Goal: Task Accomplishment & Management: Complete application form

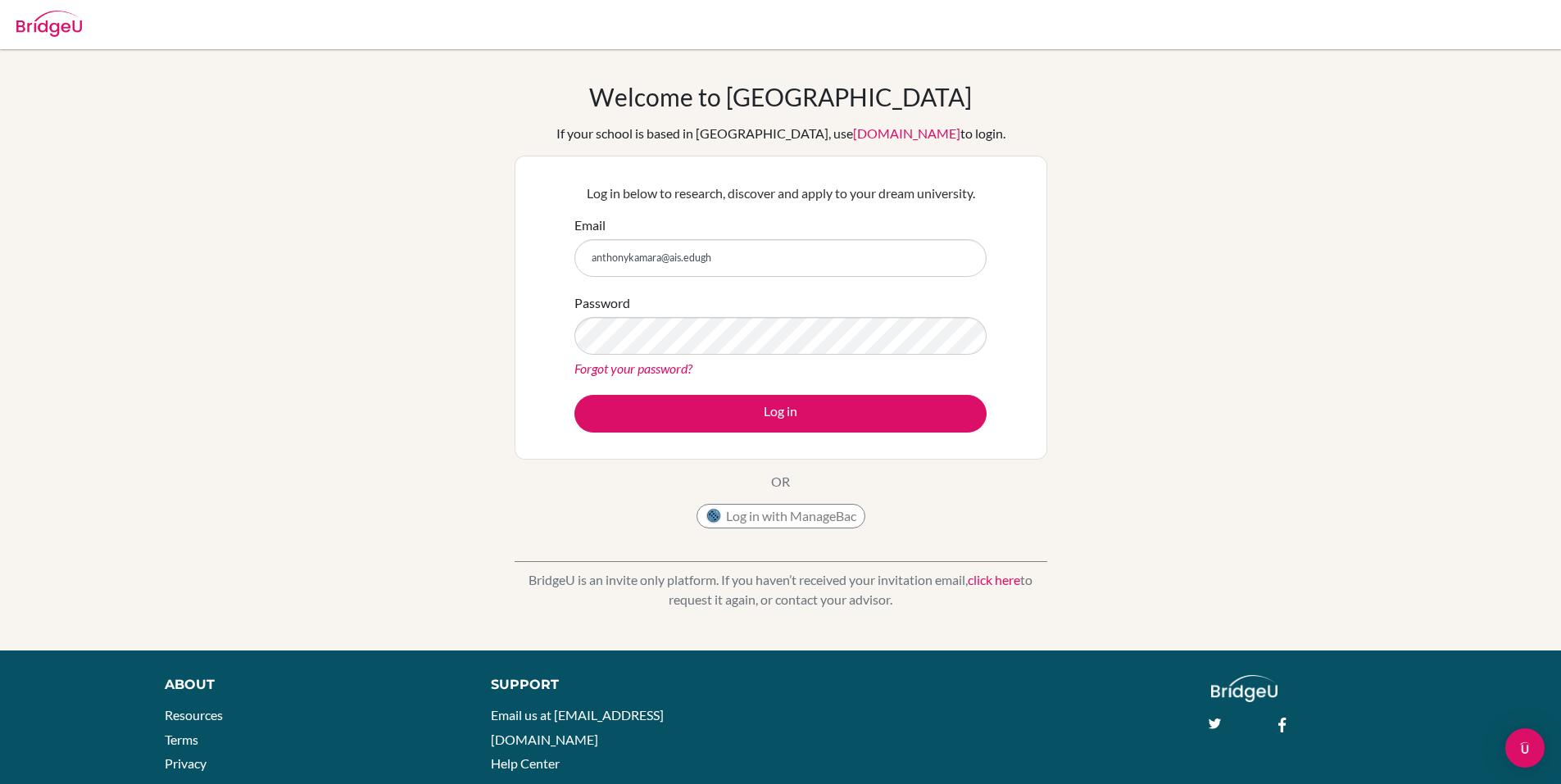
type input "anthonykamara@ais.edugh"
click at [575, 394] on button "Log in" at bounding box center [780, 413] width 412 height 37
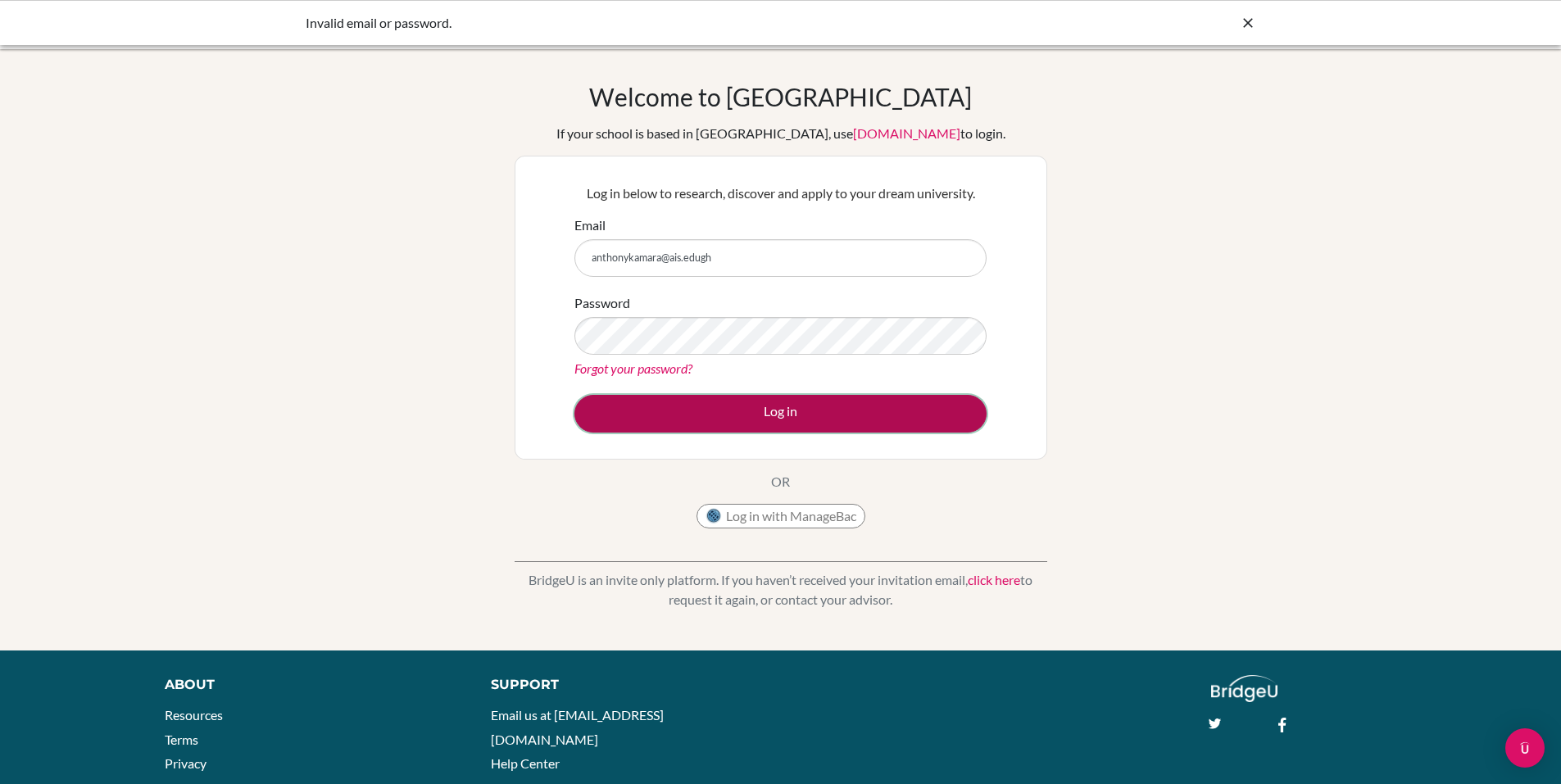
click at [676, 414] on button "Log in" at bounding box center [780, 413] width 412 height 37
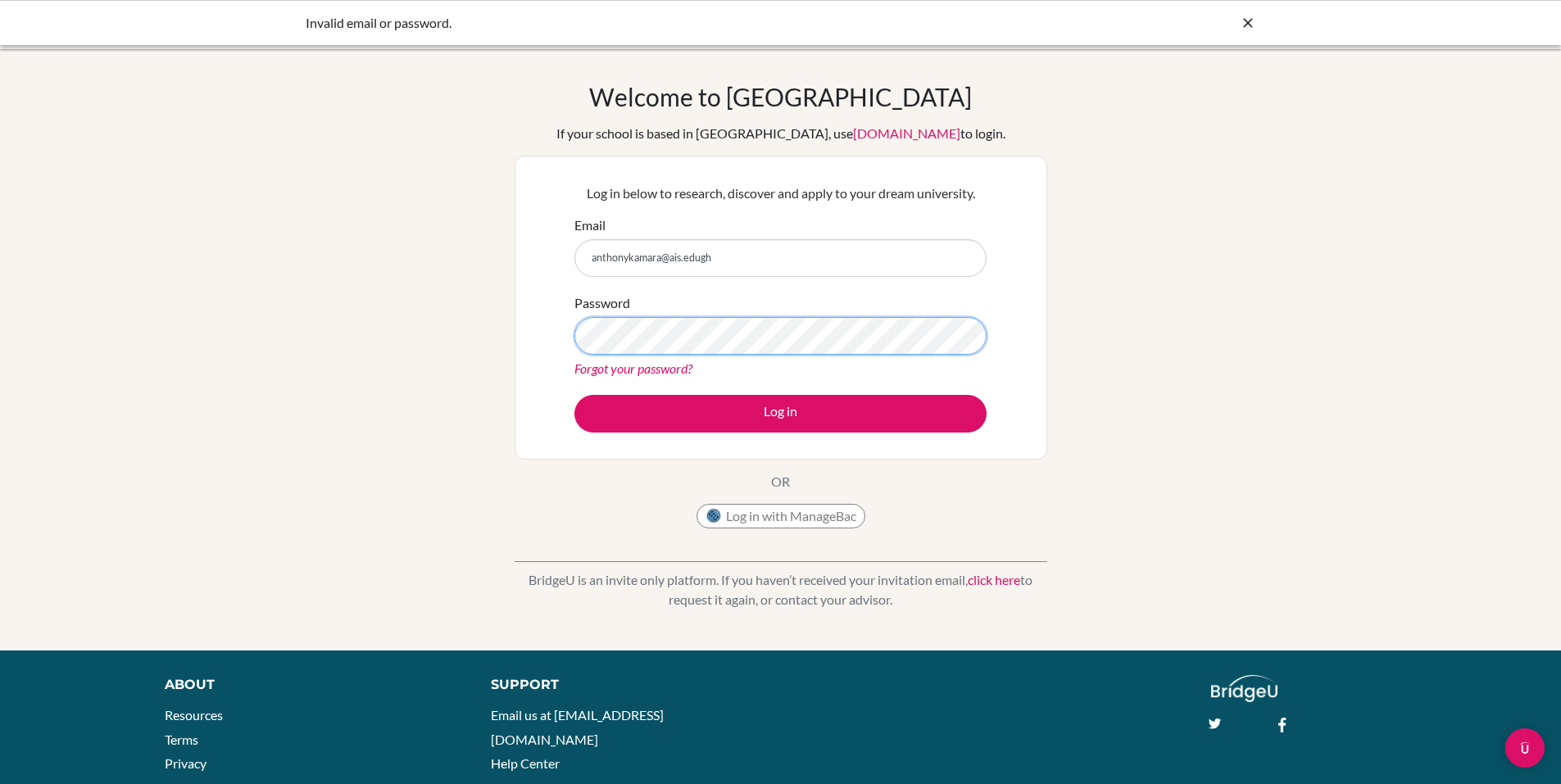
click at [575, 394] on button "Log in" at bounding box center [780, 413] width 412 height 37
click at [699, 258] on input "anthonykamara@ais.edugh" at bounding box center [780, 258] width 412 height 37
type input "anthonykamara@ais.edu.gh"
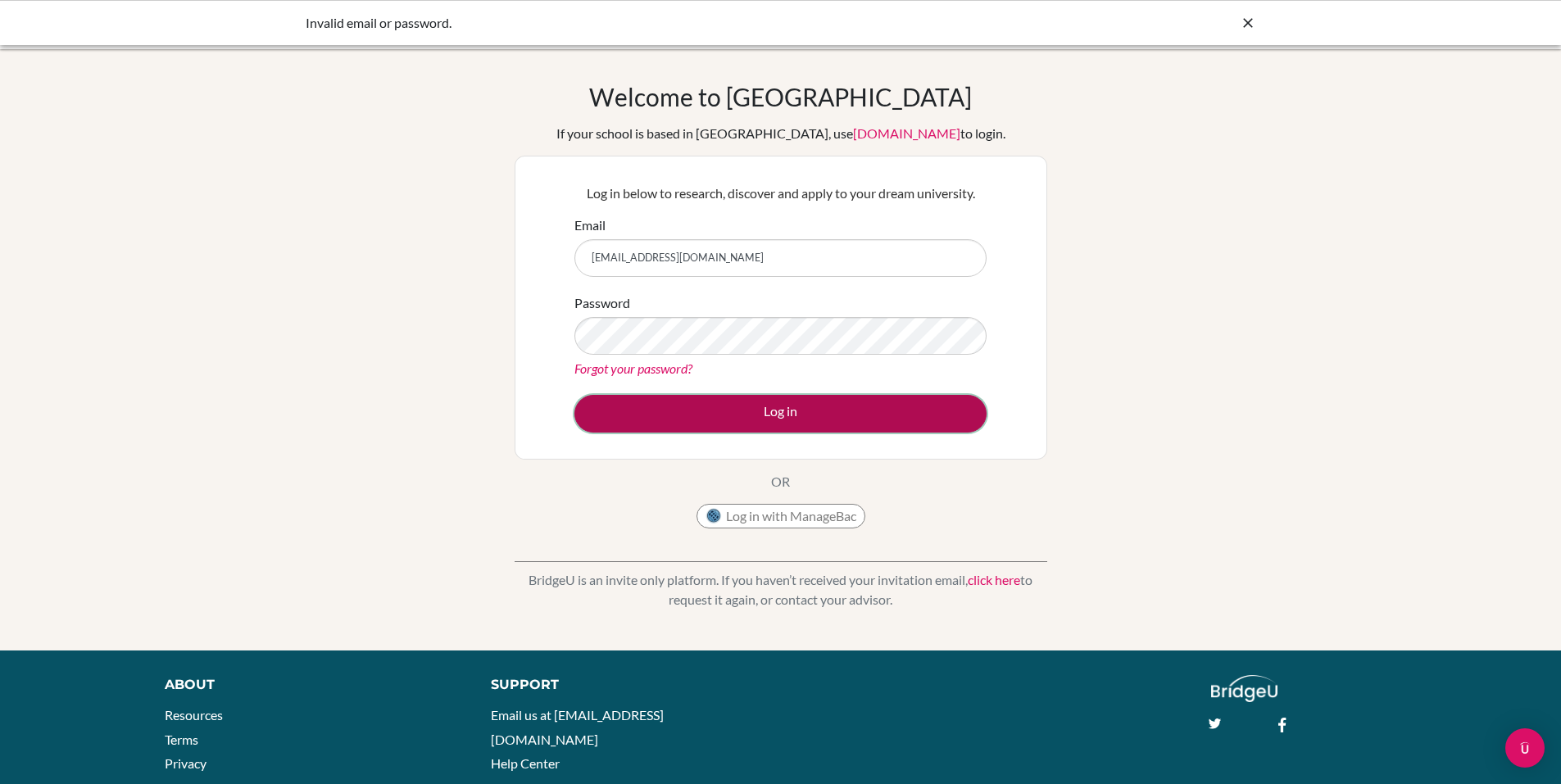
click at [748, 420] on button "Log in" at bounding box center [780, 413] width 412 height 37
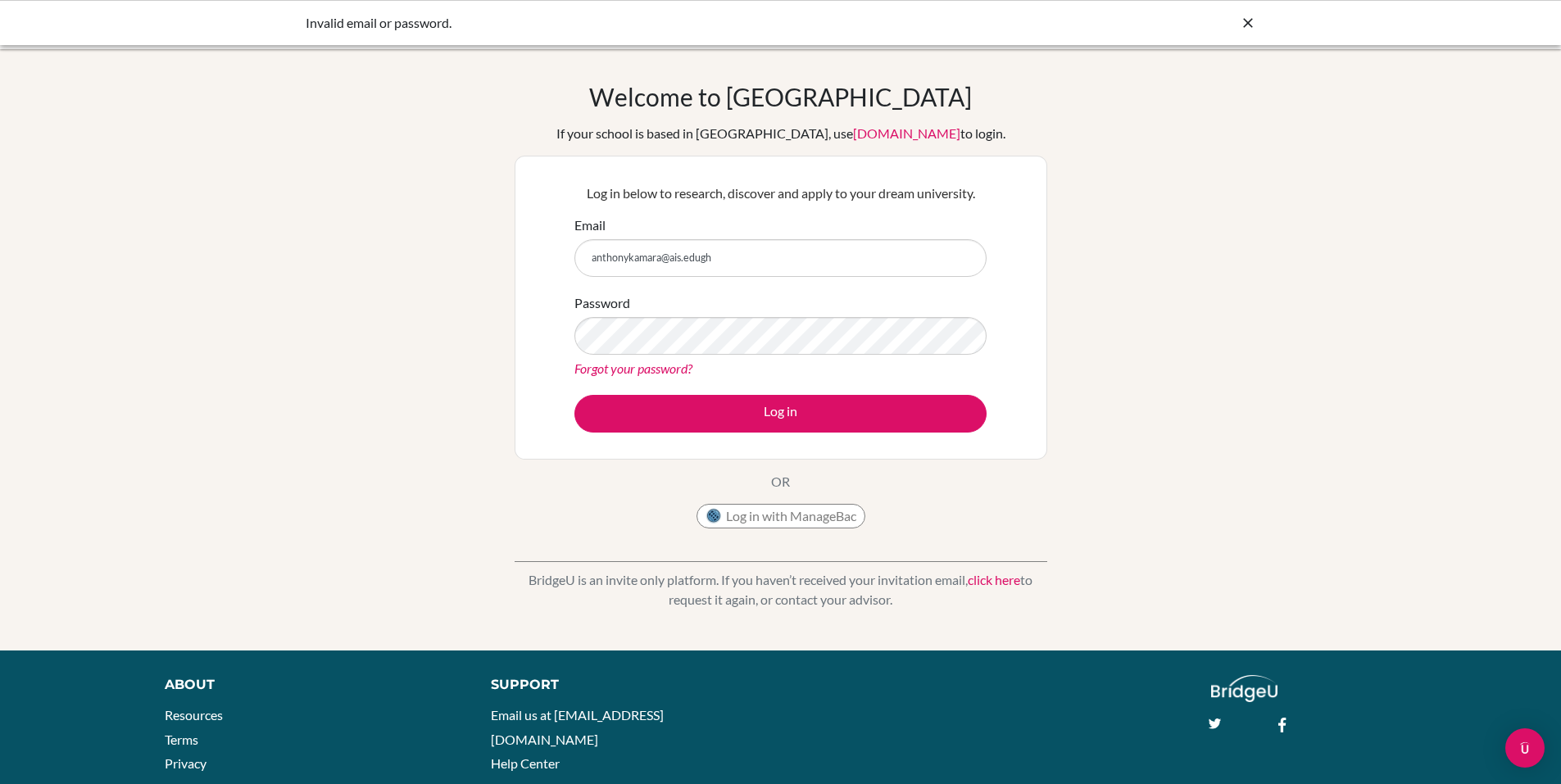
click at [696, 258] on input "anthonykamara@ais.edugh" at bounding box center [780, 258] width 412 height 37
type input "[EMAIL_ADDRESS][DOMAIN_NAME]"
click at [575, 394] on button "Log in" at bounding box center [780, 413] width 412 height 37
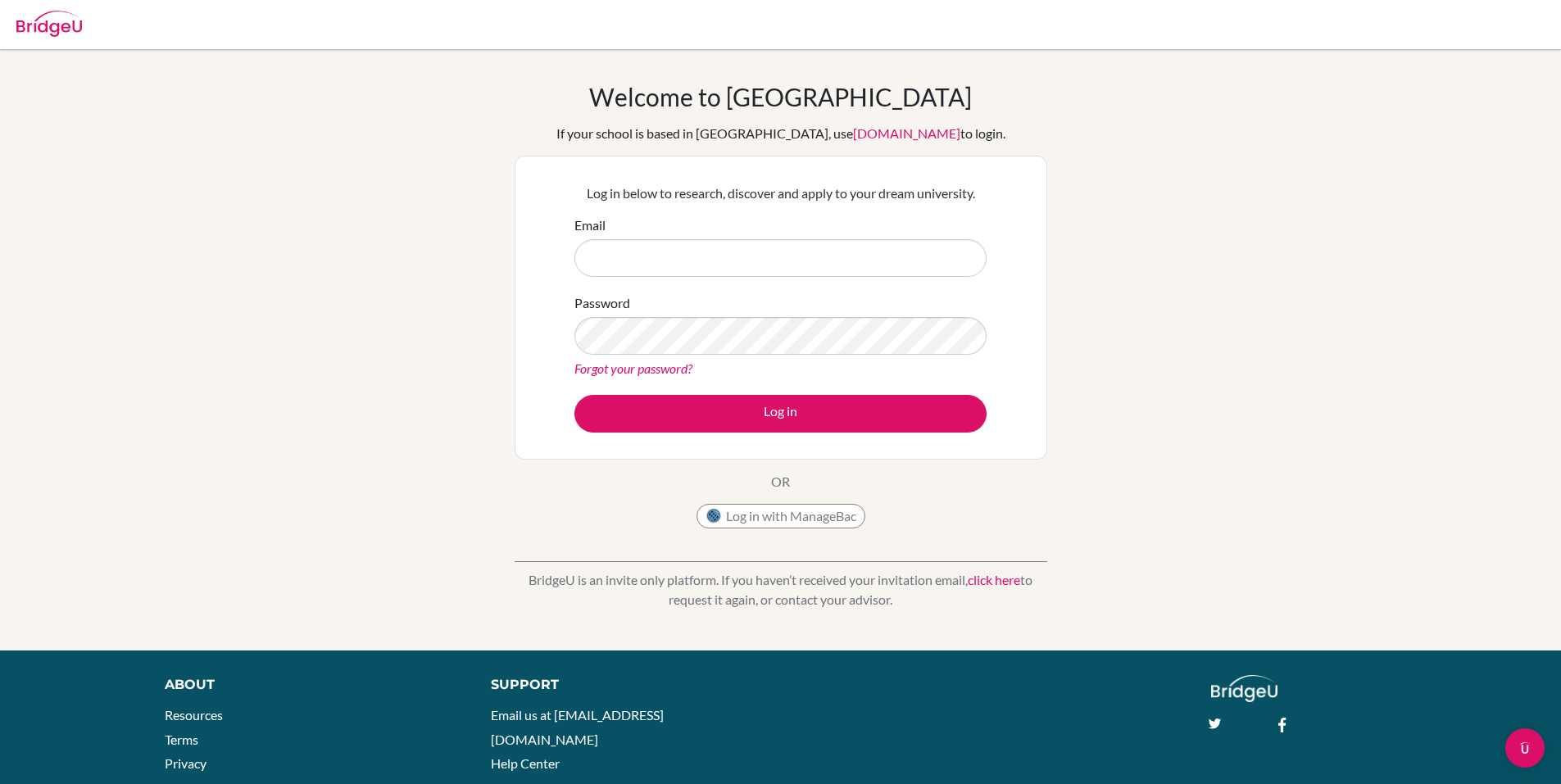
click at [668, 266] on input "Email" at bounding box center [780, 258] width 412 height 37
type input "anthonykamara@ais.edugh"
drag, startPoint x: 735, startPoint y: 254, endPoint x: 574, endPoint y: 257, distance: 161.0
click at [574, 257] on div "Log in below to research, discover and apply to your dream university. Email an…" at bounding box center [780, 306] width 433 height 269
click at [620, 258] on input "Email" at bounding box center [780, 258] width 412 height 37
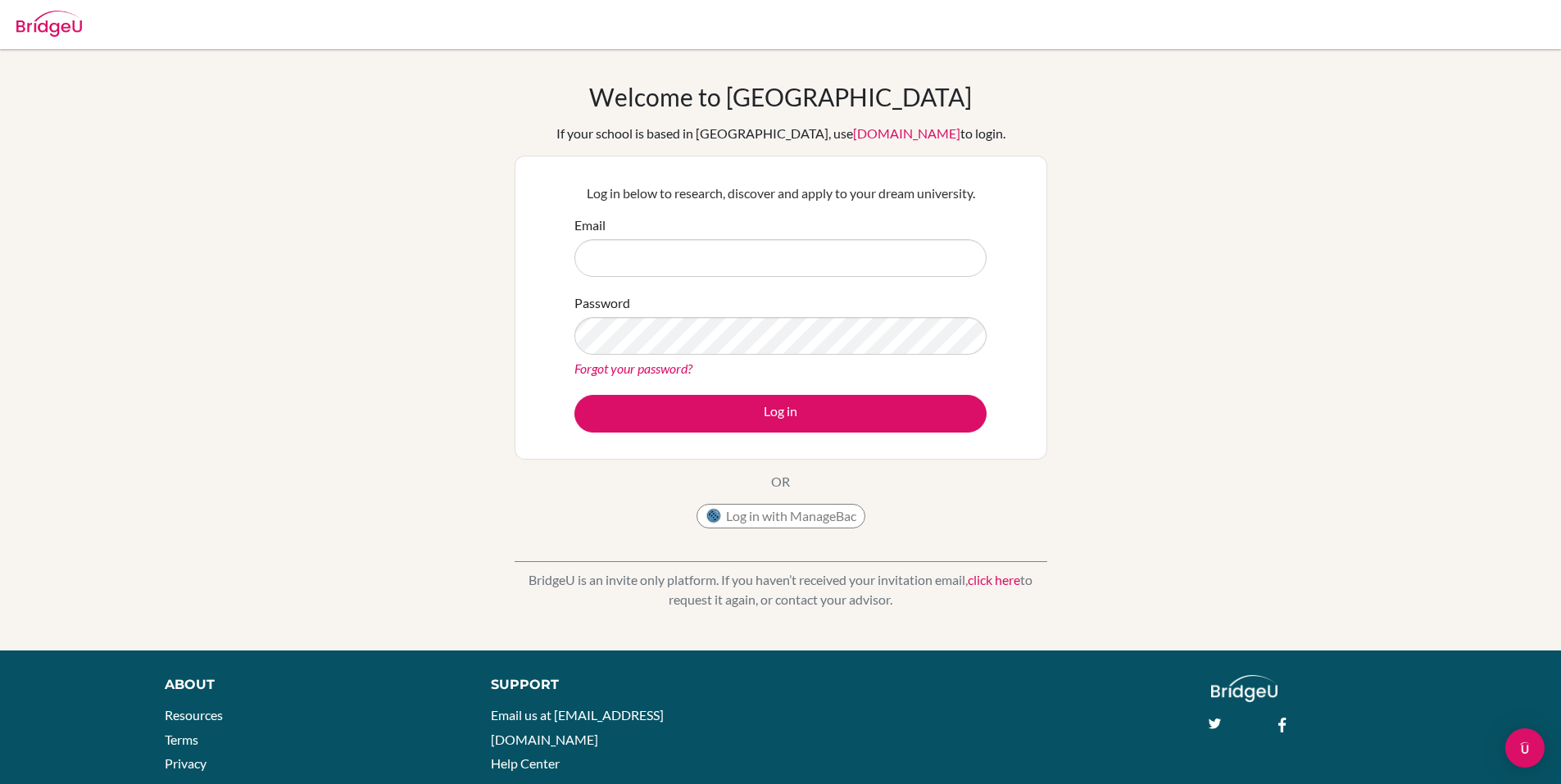
type input "[EMAIL_ADDRESS][DOMAIN_NAME]"
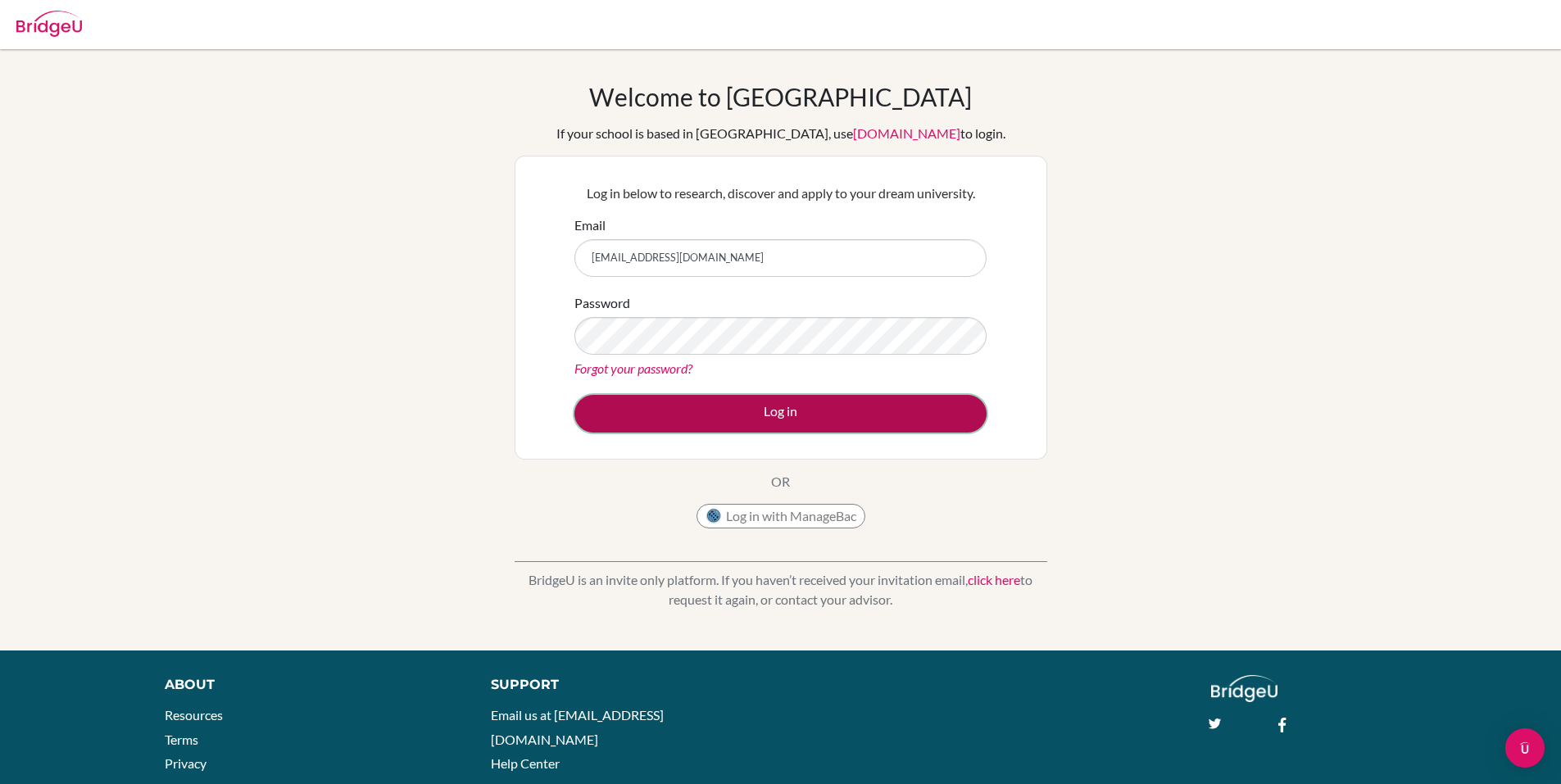
click at [701, 405] on button "Log in" at bounding box center [780, 413] width 412 height 37
